Goal: Navigation & Orientation: Find specific page/section

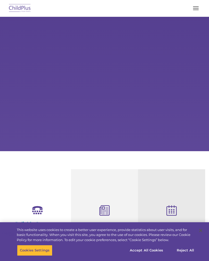
select select "MEDIUM"
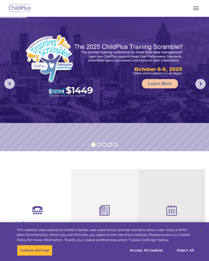
click at [22, 11] on img at bounding box center [20, 8] width 24 height 12
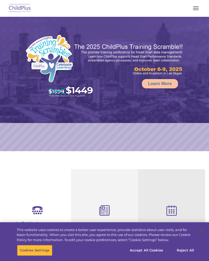
select select "MEDIUM"
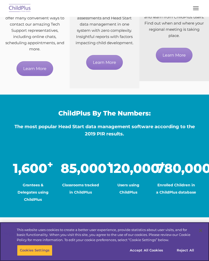
scroll to position [318, 0]
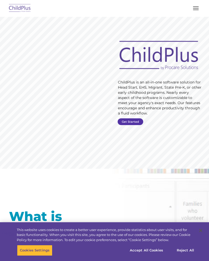
click at [135, 119] on link "Get Started" at bounding box center [131, 121] width 26 height 7
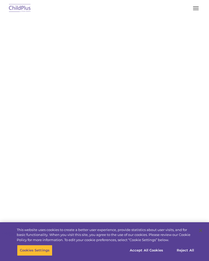
select select "MEDIUM"
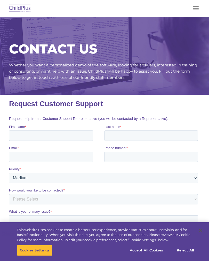
click at [26, 8] on img at bounding box center [20, 8] width 24 height 12
